Goal: Transaction & Acquisition: Purchase product/service

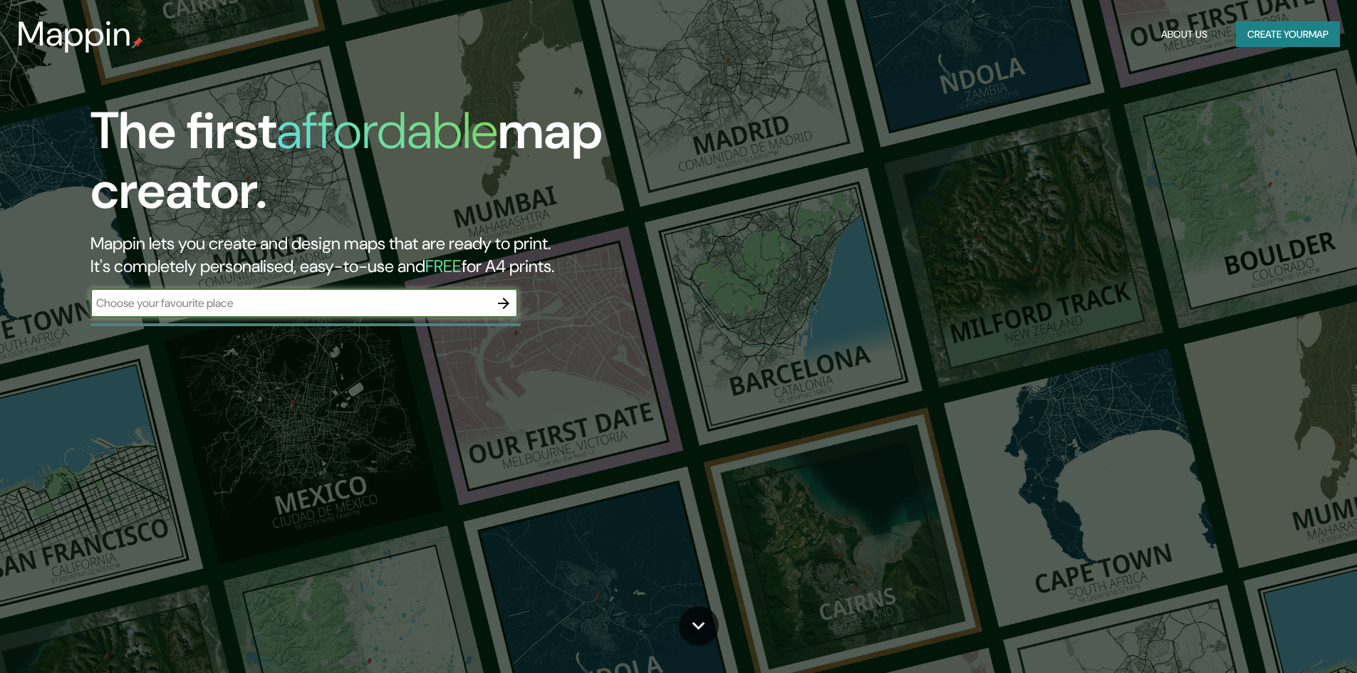
drag, startPoint x: 0, startPoint y: 0, endPoint x: 125, endPoint y: 306, distance: 331.0
click at [125, 306] on input "text" at bounding box center [289, 303] width 399 height 16
type input "mi peru distrito vent"
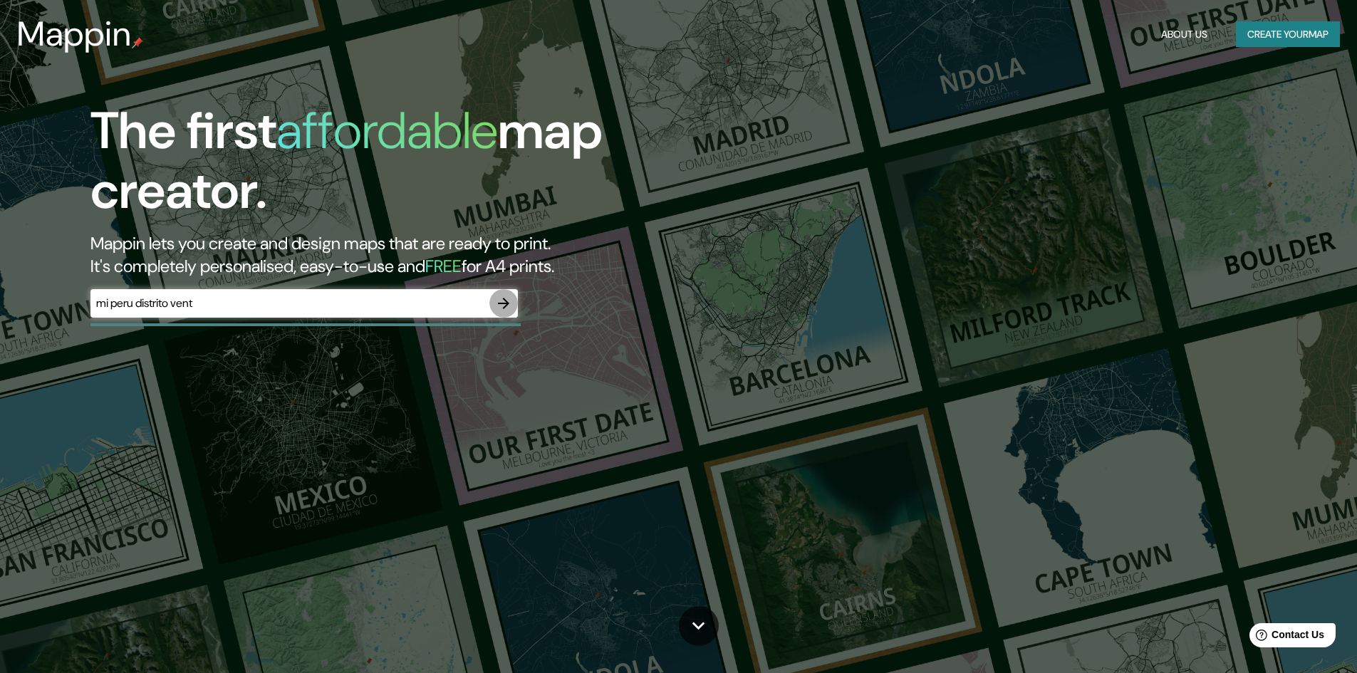
click at [505, 311] on icon "button" at bounding box center [503, 303] width 17 height 17
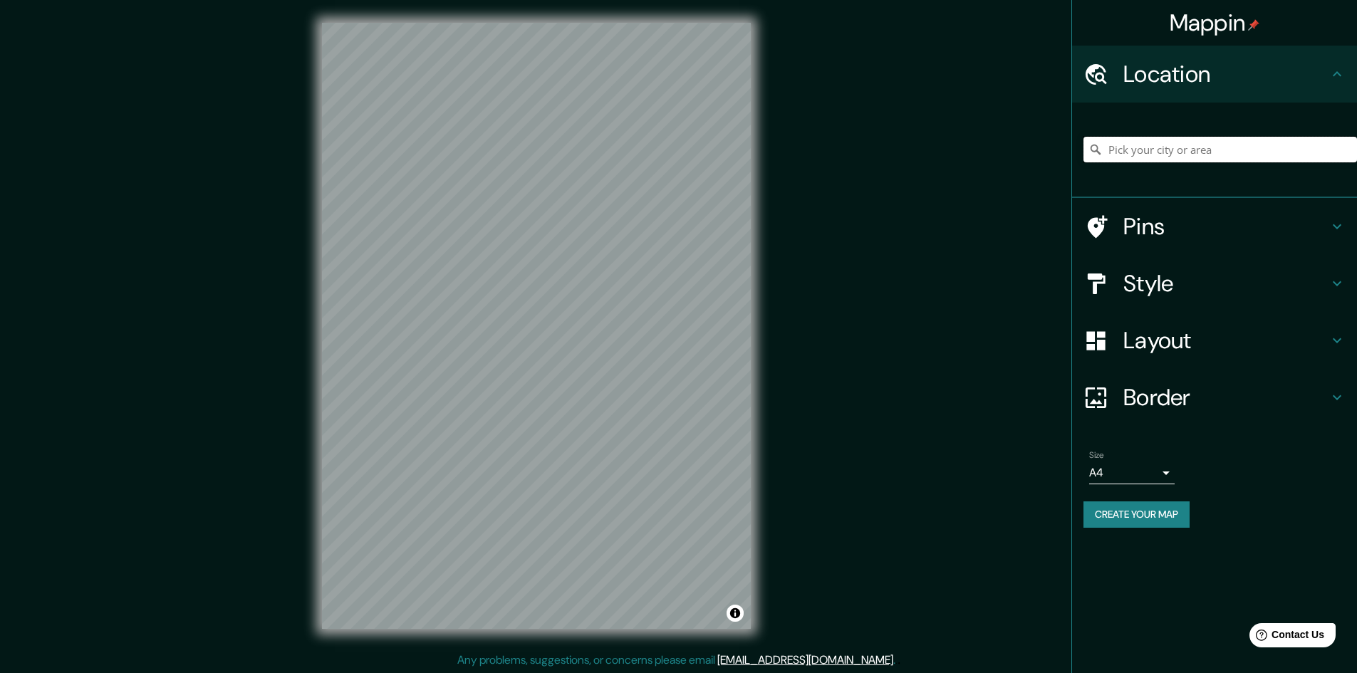
click at [1137, 149] on input "Pick your city or area" at bounding box center [1220, 150] width 274 height 26
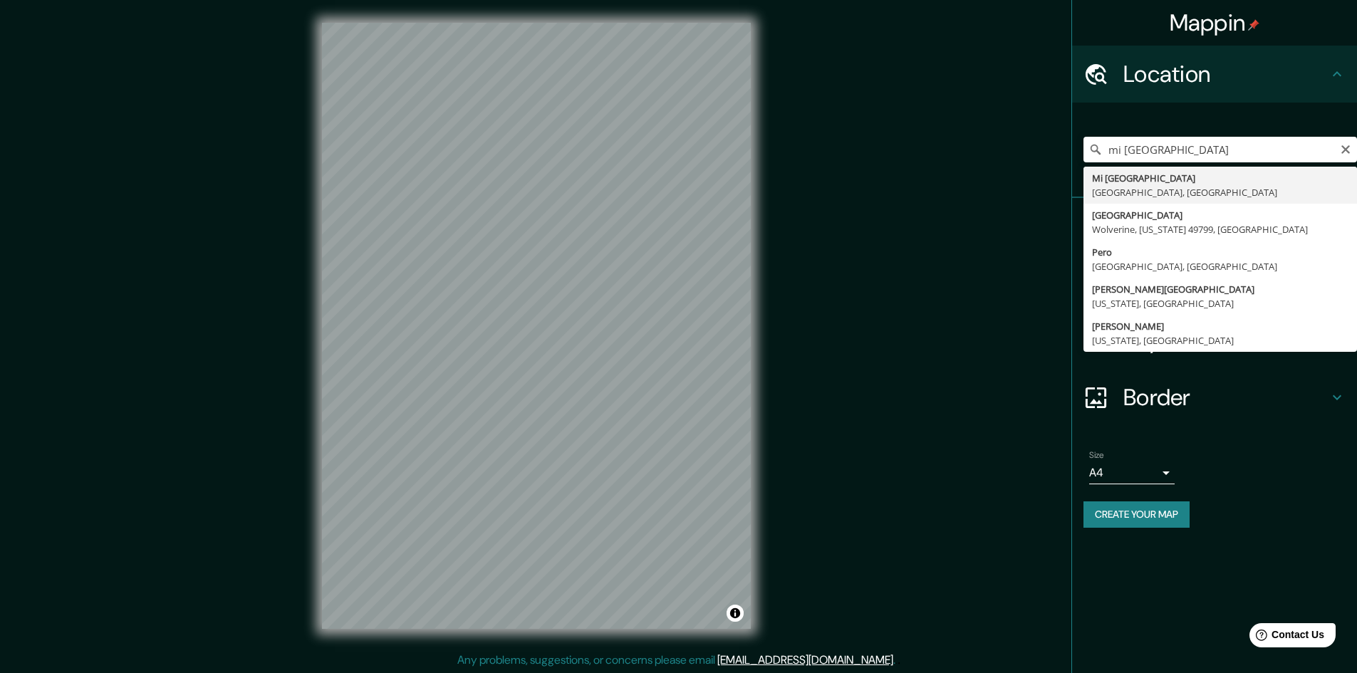
type input "Mi [GEOGRAPHIC_DATA], [GEOGRAPHIC_DATA], [GEOGRAPHIC_DATA]"
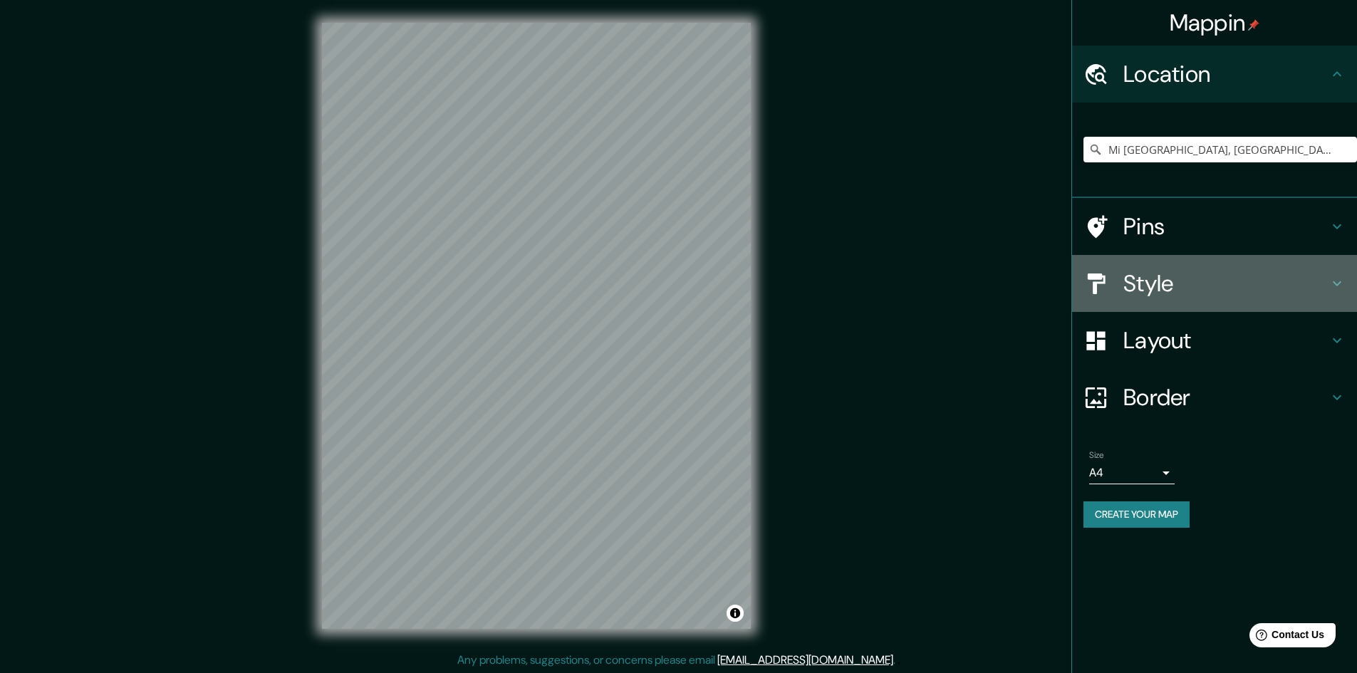
click at [1165, 286] on h4 "Style" at bounding box center [1225, 283] width 205 height 28
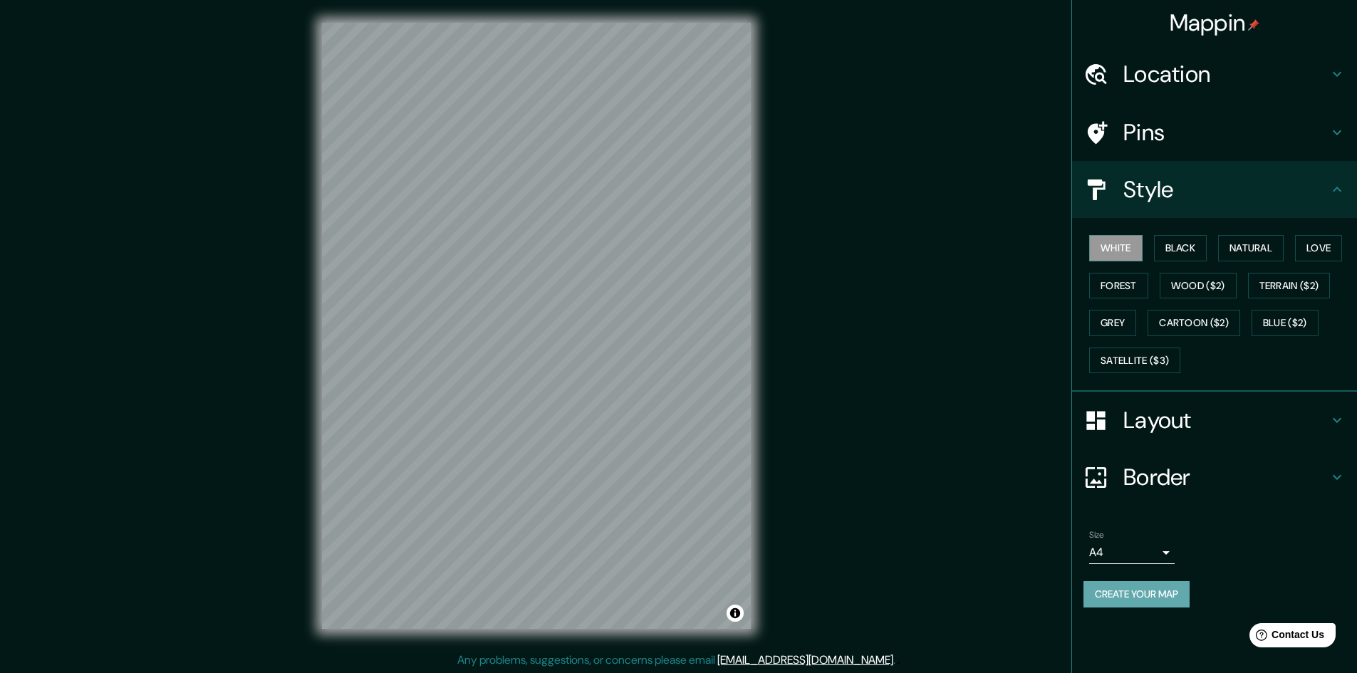
click at [1130, 591] on button "Create your map" at bounding box center [1136, 594] width 106 height 26
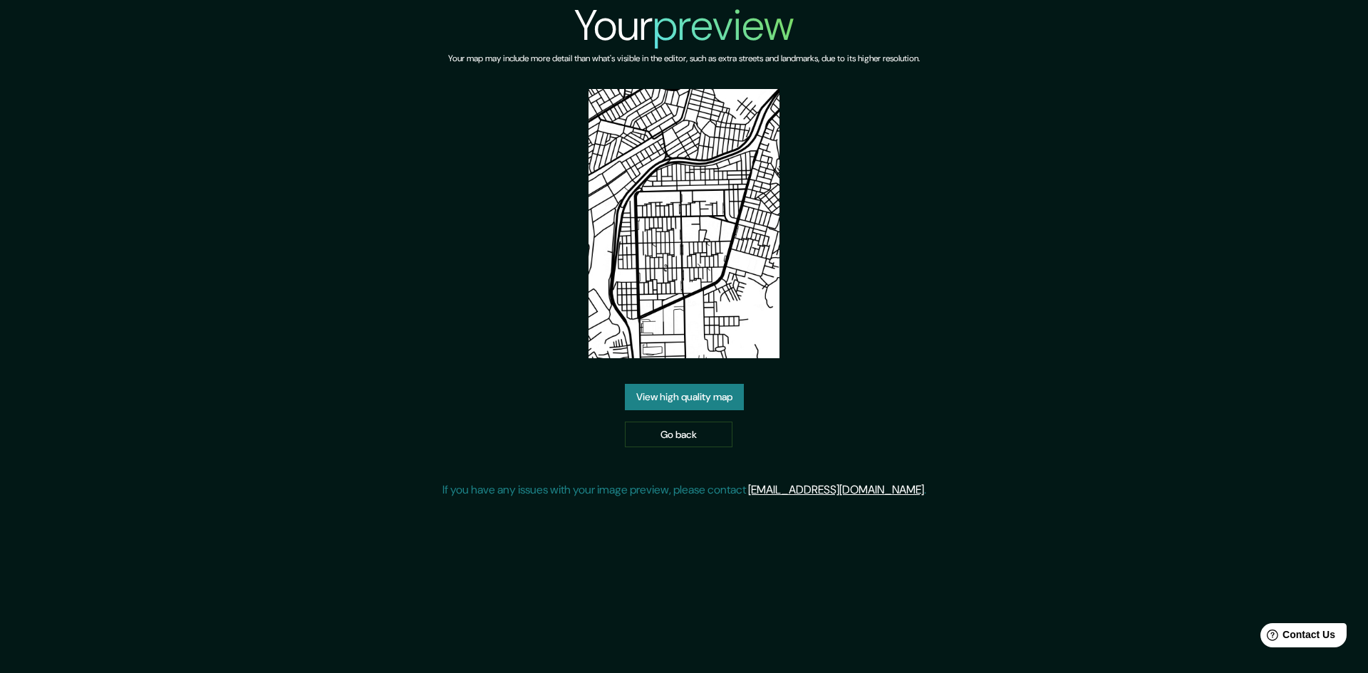
click at [685, 397] on link "View high quality map" at bounding box center [684, 397] width 119 height 26
